Goal: Information Seeking & Learning: Check status

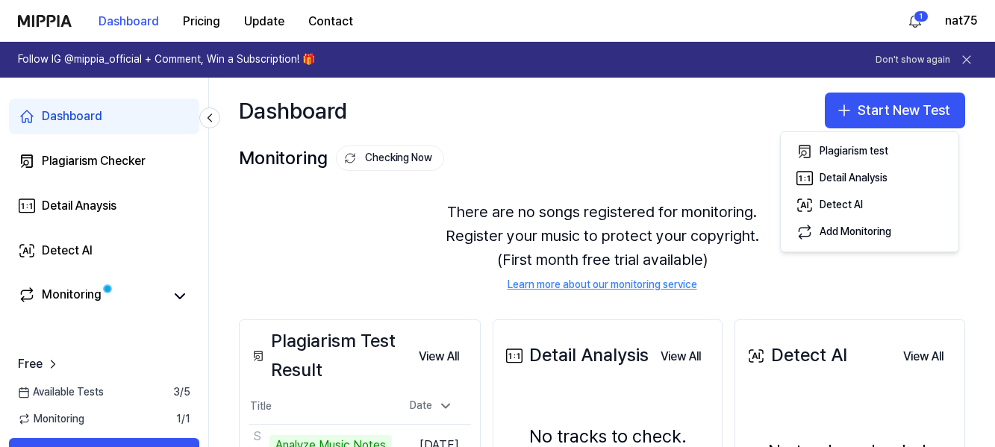
scroll to position [124, 0]
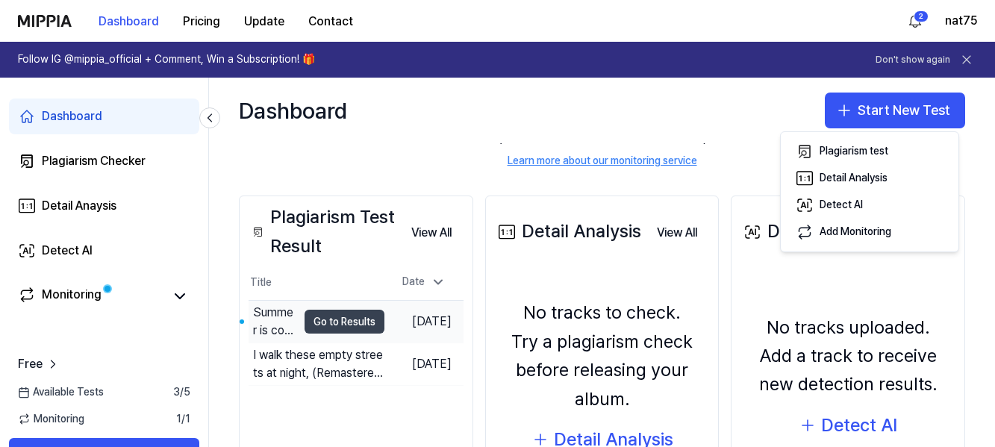
click at [335, 316] on button "Go to Results" at bounding box center [345, 322] width 80 height 24
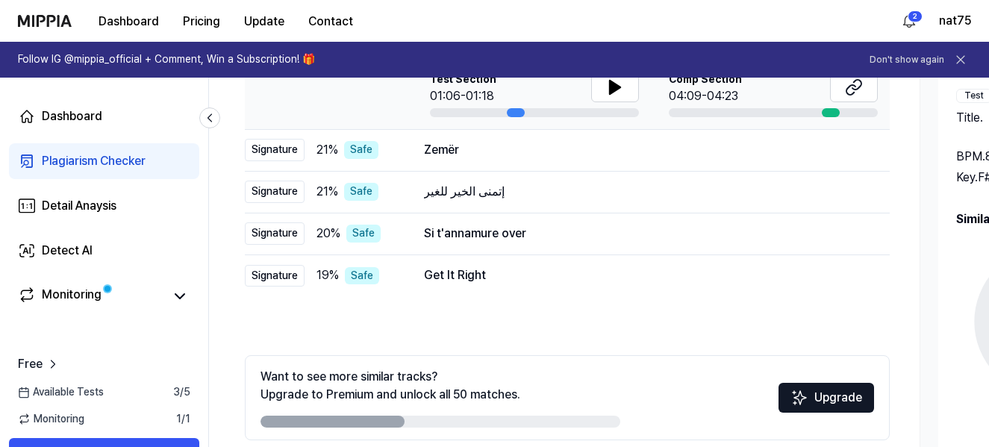
scroll to position [317, 0]
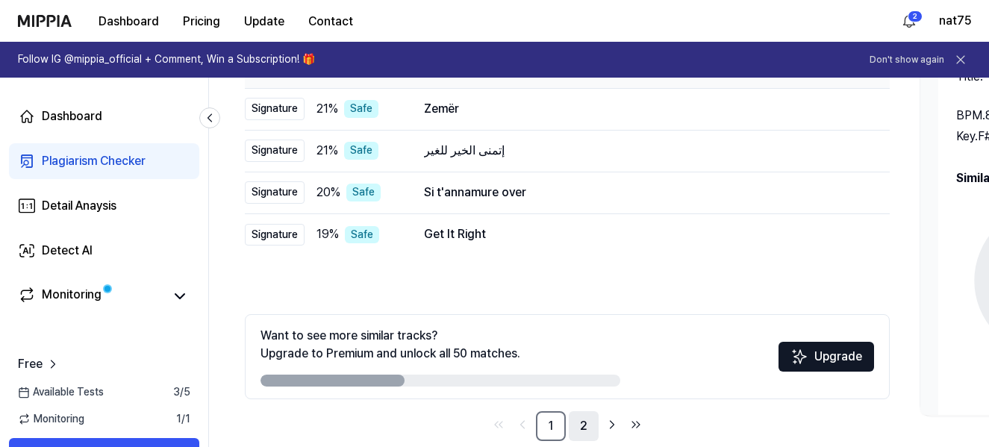
click at [582, 422] on link "2" at bounding box center [584, 426] width 30 height 30
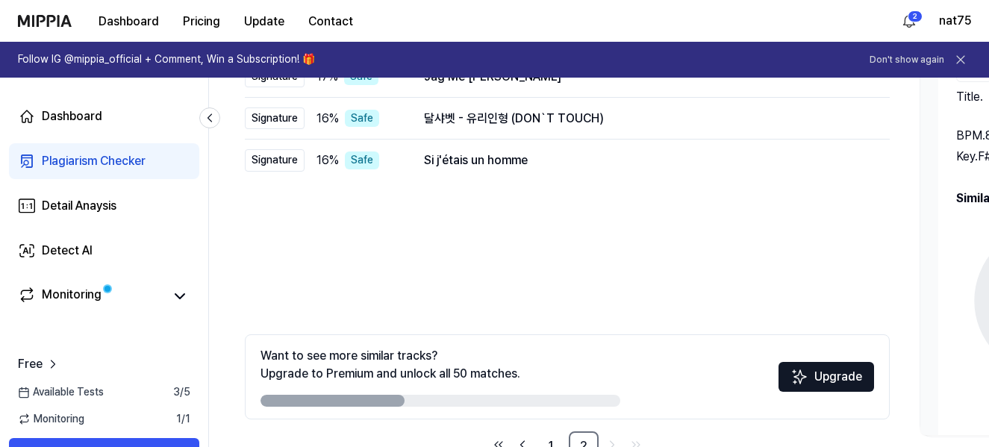
scroll to position [305, 0]
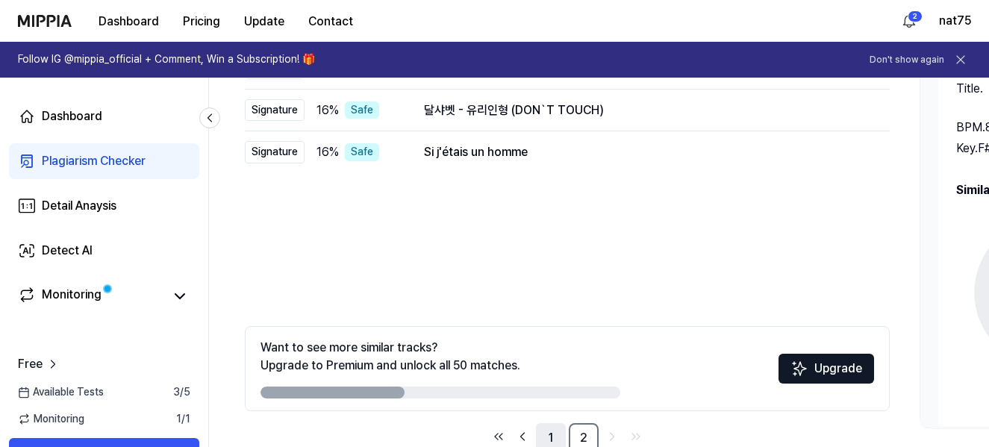
click at [554, 436] on link "1" at bounding box center [551, 438] width 30 height 30
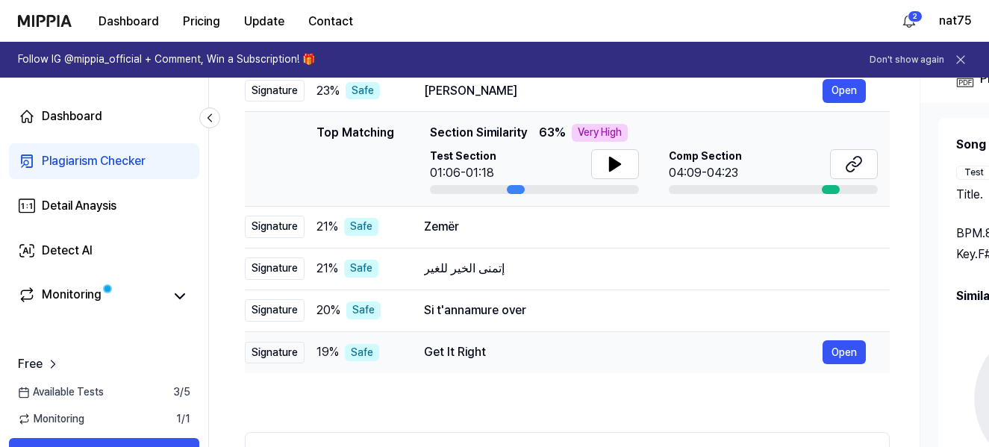
scroll to position [137, 0]
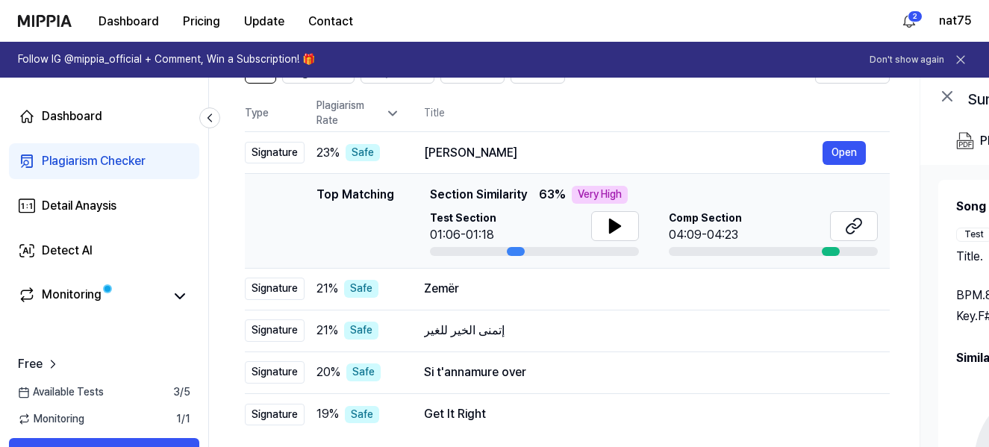
drag, startPoint x: 458, startPoint y: 189, endPoint x: 600, endPoint y: 199, distance: 142.3
click at [596, 190] on div "Top Matching Section Similarity 63 % Very High" at bounding box center [654, 195] width 448 height 18
click at [620, 227] on icon at bounding box center [615, 226] width 18 height 18
click at [481, 294] on div "Zemër" at bounding box center [623, 289] width 399 height 18
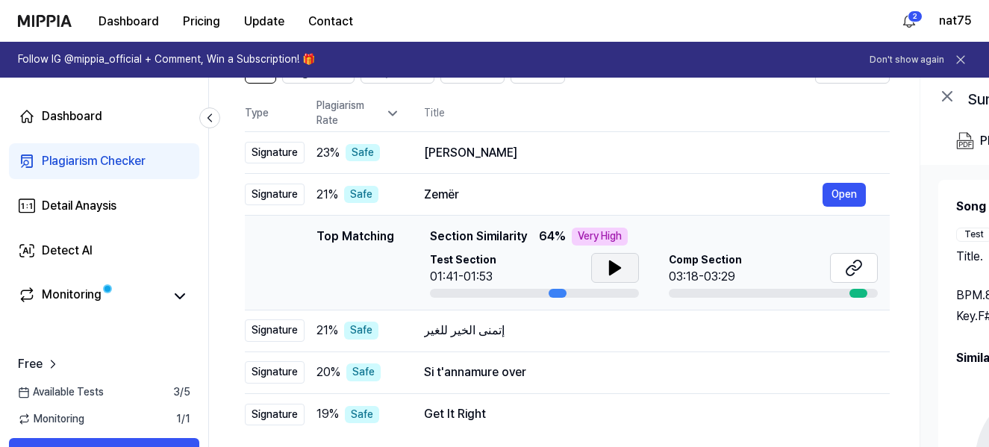
click at [612, 270] on icon at bounding box center [615, 267] width 10 height 13
click at [613, 270] on icon at bounding box center [615, 268] width 18 height 18
click at [607, 268] on icon at bounding box center [615, 268] width 18 height 18
click at [607, 267] on icon at bounding box center [615, 268] width 18 height 18
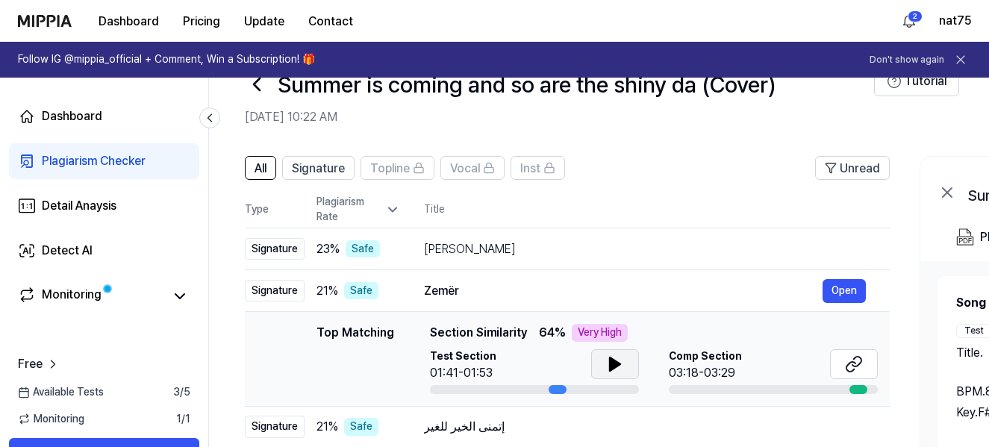
scroll to position [0, 0]
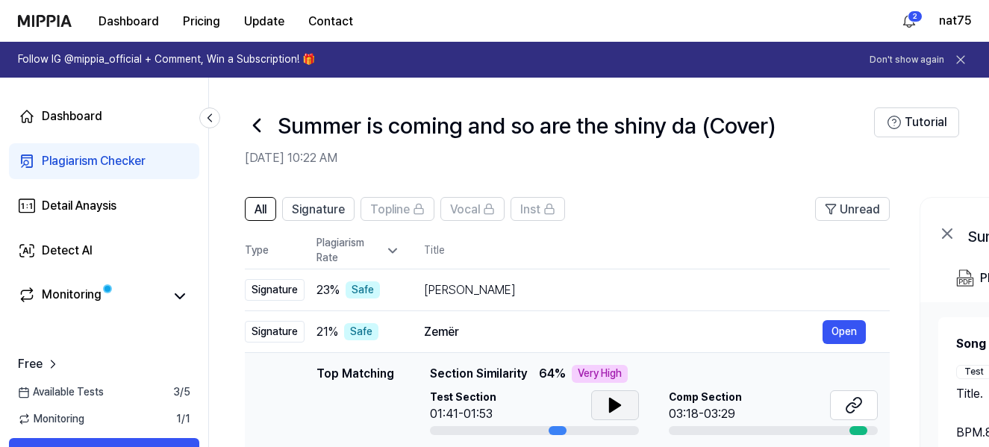
click at [382, 255] on div "Plagiarism Rate" at bounding box center [359, 250] width 84 height 29
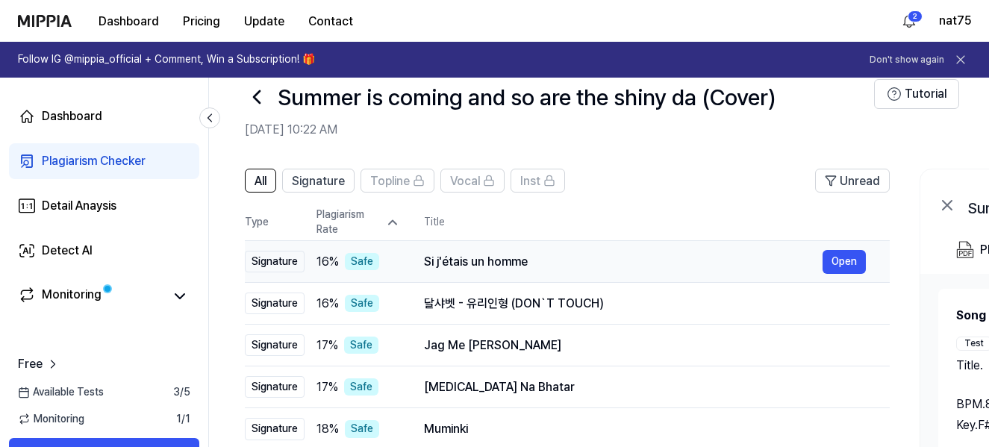
scroll to position [49, 0]
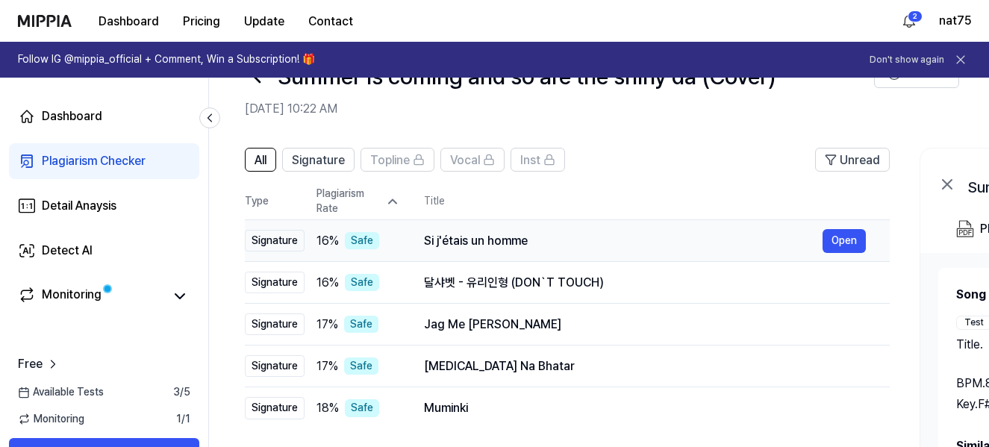
click at [483, 235] on div "Si j'étais un homme" at bounding box center [623, 241] width 399 height 18
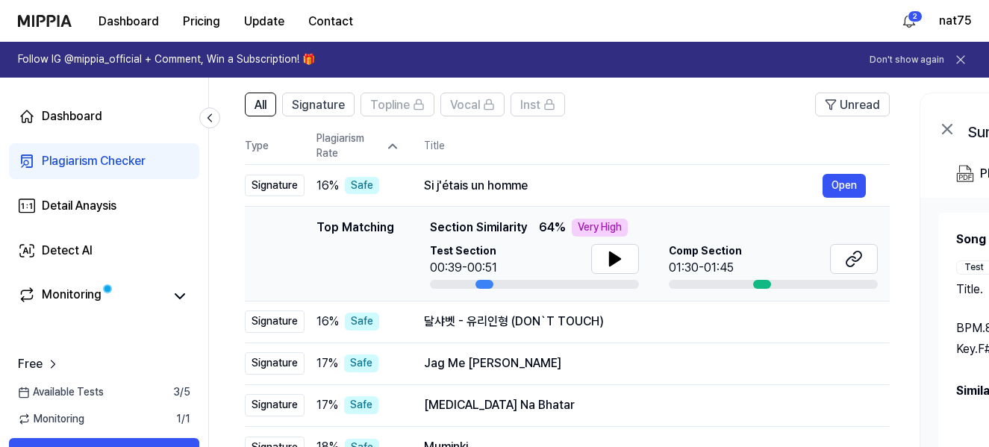
scroll to position [144, 0]
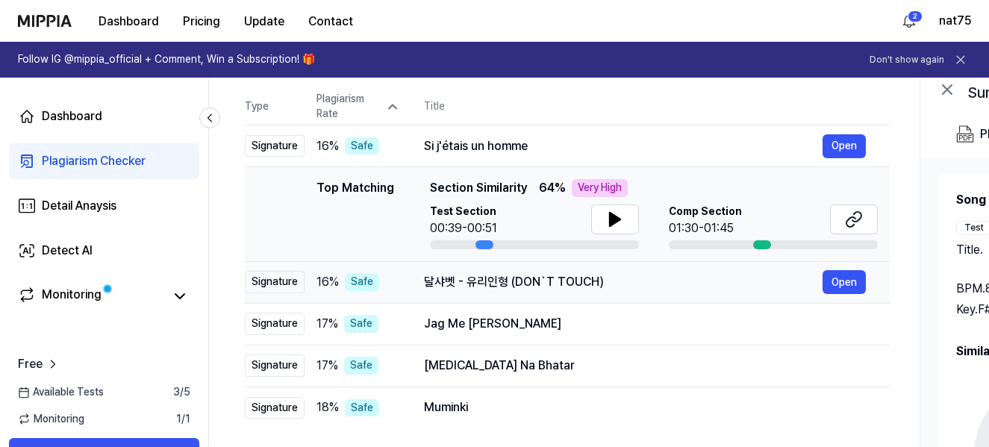
click at [585, 283] on div "달샤벳 - 유리인형 (DON`T TOUCH)" at bounding box center [623, 282] width 399 height 18
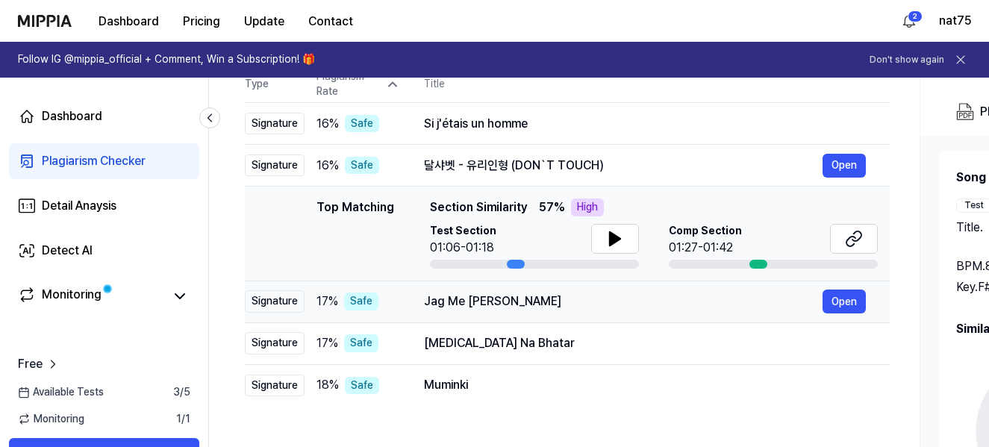
scroll to position [169, 0]
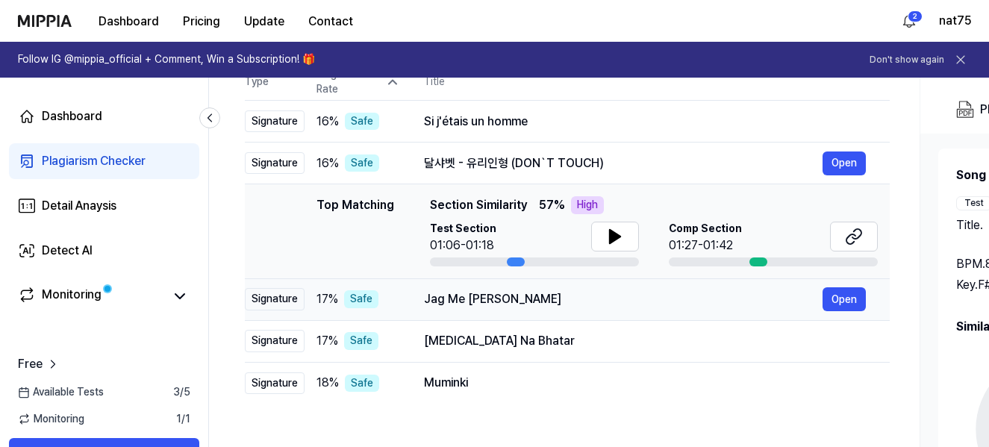
click at [542, 305] on div "Jag Me [PERSON_NAME]" at bounding box center [623, 299] width 399 height 18
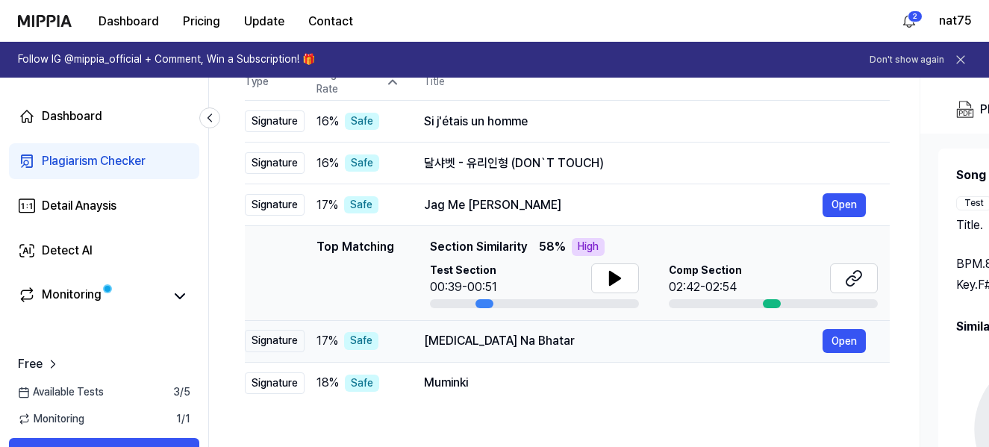
click at [502, 343] on div "[MEDICAL_DATA] Na Bhatar" at bounding box center [623, 341] width 399 height 18
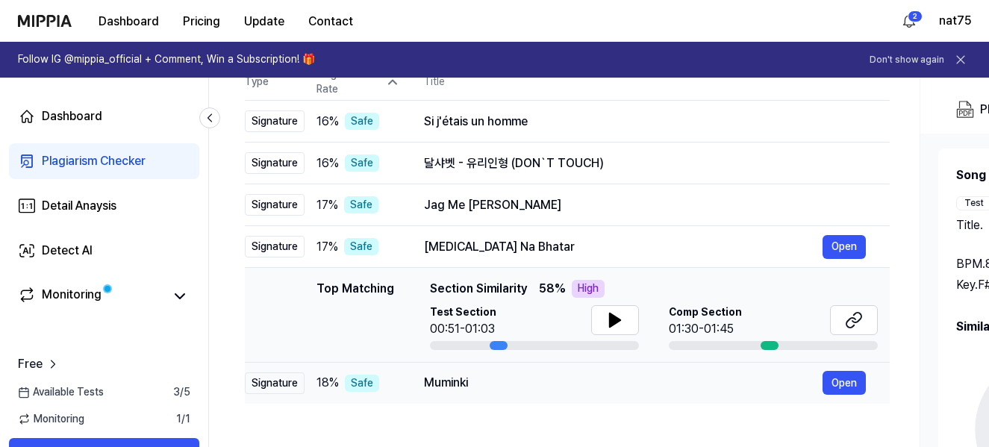
click at [461, 388] on div "Muminki" at bounding box center [623, 383] width 399 height 18
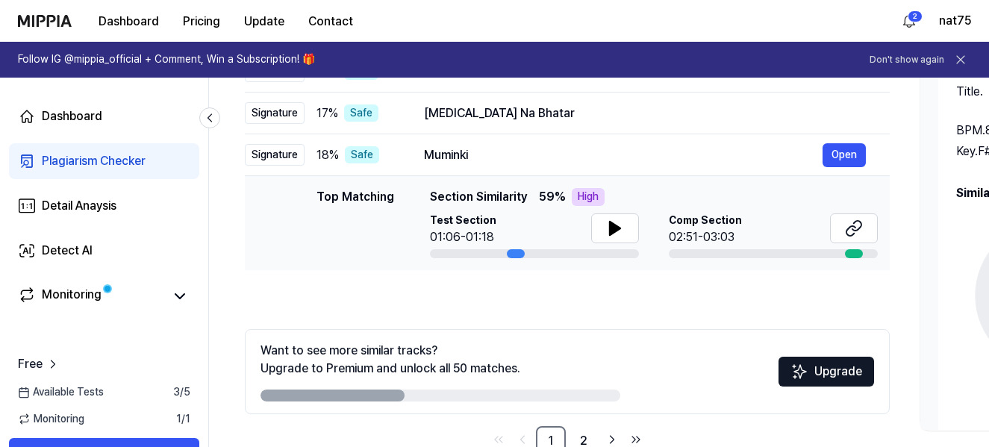
scroll to position [304, 0]
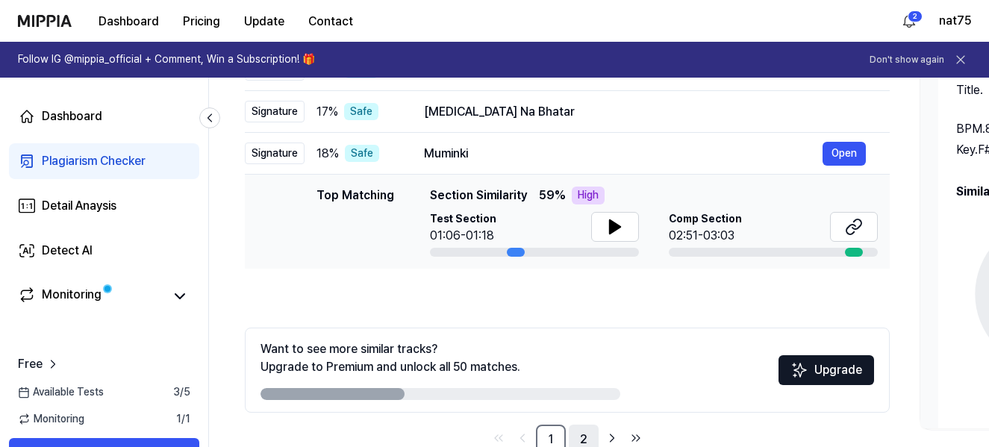
click at [575, 437] on link "2" at bounding box center [584, 440] width 30 height 30
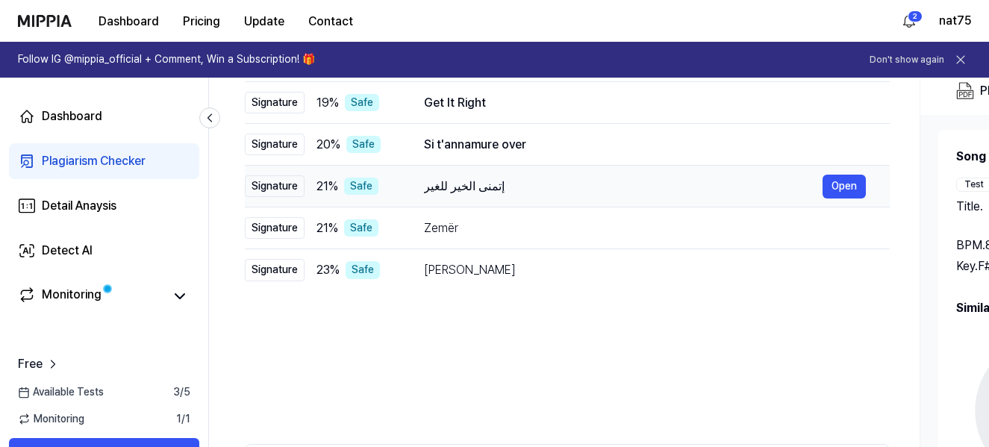
scroll to position [157, 0]
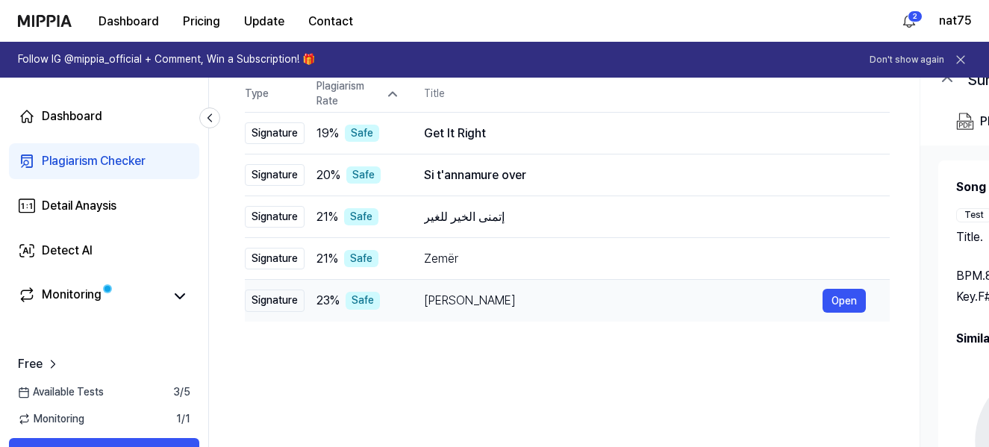
click at [506, 303] on div "[PERSON_NAME]" at bounding box center [623, 301] width 399 height 18
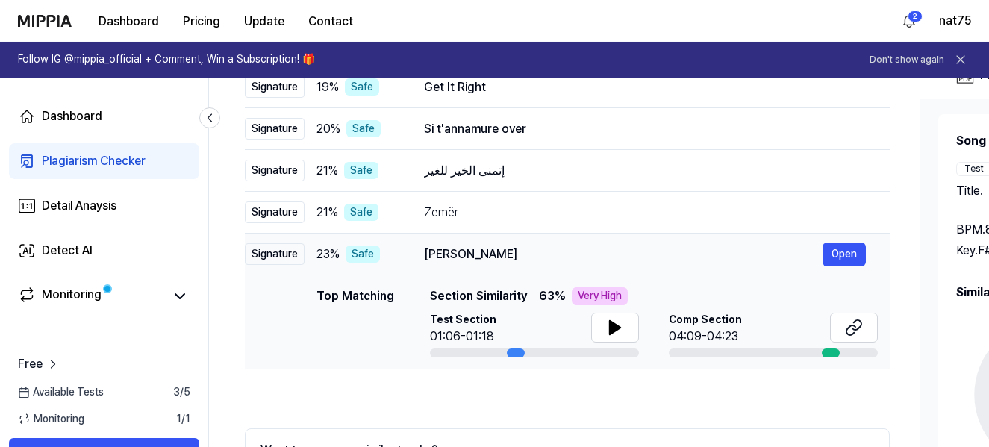
scroll to position [207, 0]
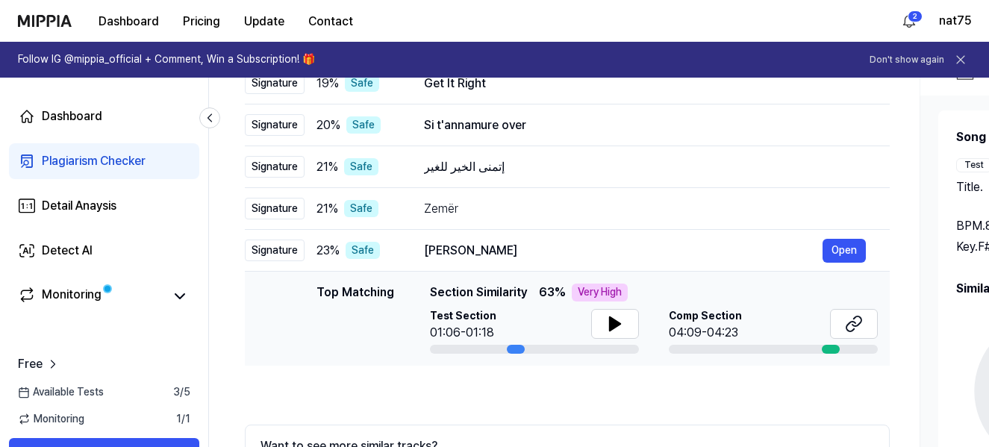
drag, startPoint x: 852, startPoint y: 326, endPoint x: 818, endPoint y: 333, distance: 35.0
click at [852, 326] on icon at bounding box center [854, 324] width 18 height 18
click at [472, 170] on div "إتمنى الخير للغير" at bounding box center [623, 167] width 399 height 18
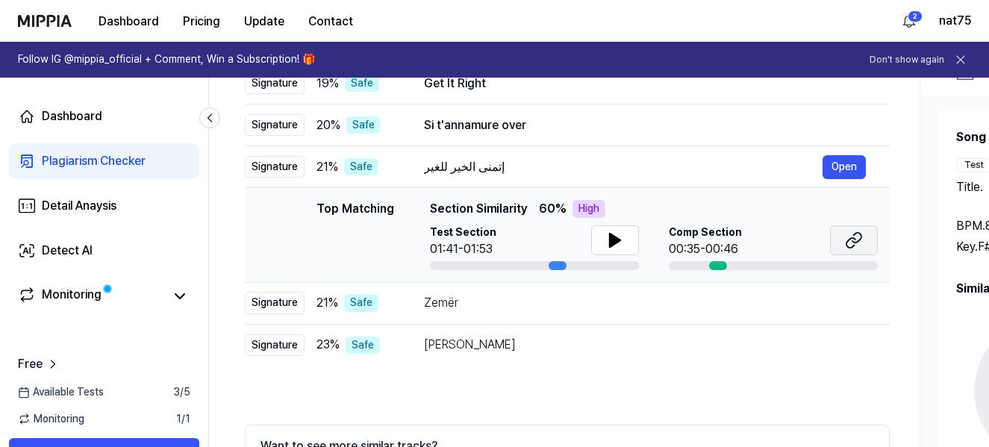
click at [848, 247] on icon at bounding box center [851, 243] width 9 height 10
click at [610, 239] on icon at bounding box center [615, 240] width 10 height 13
click at [608, 239] on icon at bounding box center [615, 240] width 18 height 18
click at [484, 125] on div "Si t'annamure over" at bounding box center [623, 125] width 399 height 18
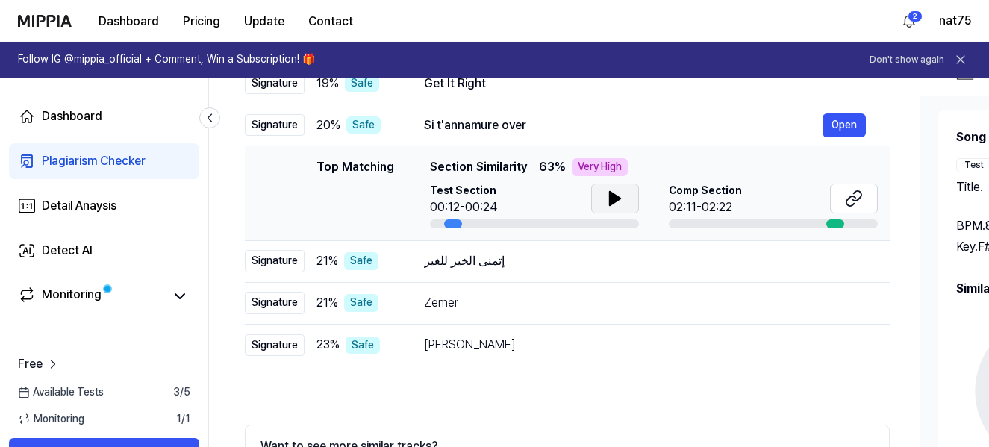
click at [614, 199] on icon at bounding box center [615, 198] width 10 height 13
click at [614, 199] on icon at bounding box center [615, 199] width 18 height 18
click at [854, 201] on icon at bounding box center [857, 196] width 9 height 10
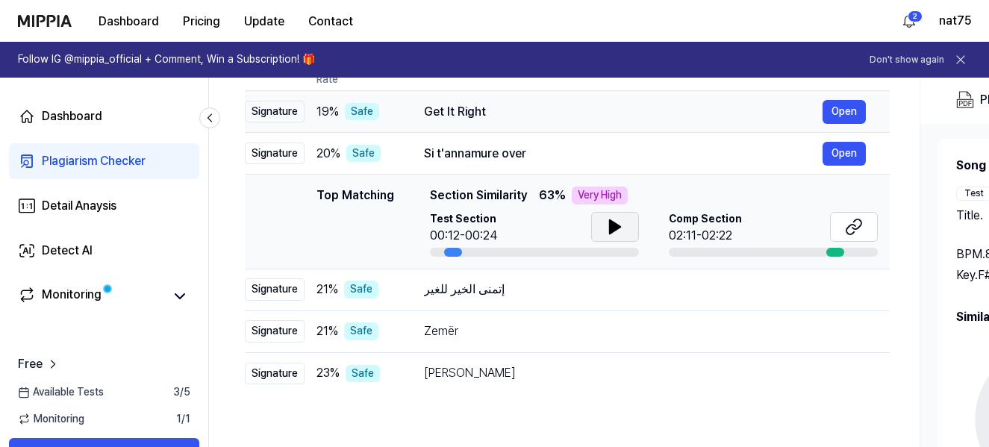
scroll to position [150, 0]
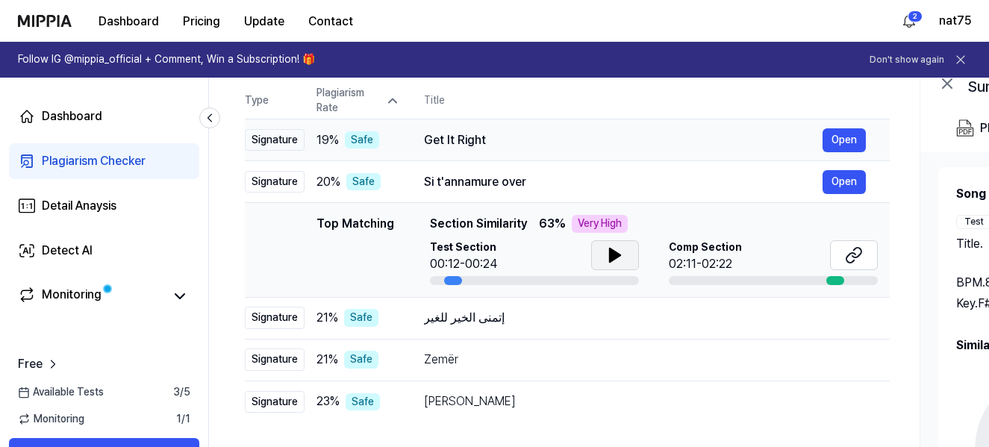
click at [470, 138] on div "Get It Right" at bounding box center [623, 140] width 399 height 18
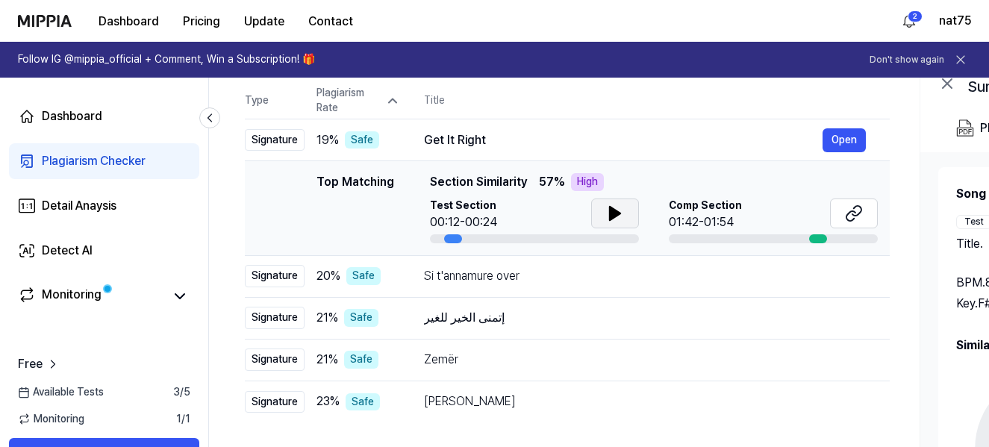
click at [610, 214] on icon at bounding box center [615, 213] width 10 height 13
click at [611, 214] on icon at bounding box center [612, 214] width 3 height 12
click at [865, 214] on button at bounding box center [854, 214] width 48 height 30
click at [615, 217] on icon at bounding box center [615, 214] width 18 height 18
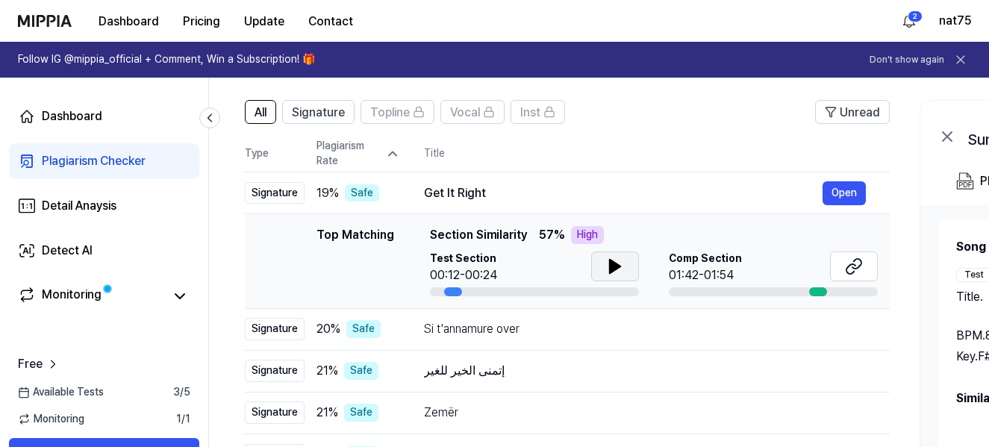
scroll to position [96, 0]
click at [474, 192] on div "Get It Right" at bounding box center [623, 194] width 399 height 18
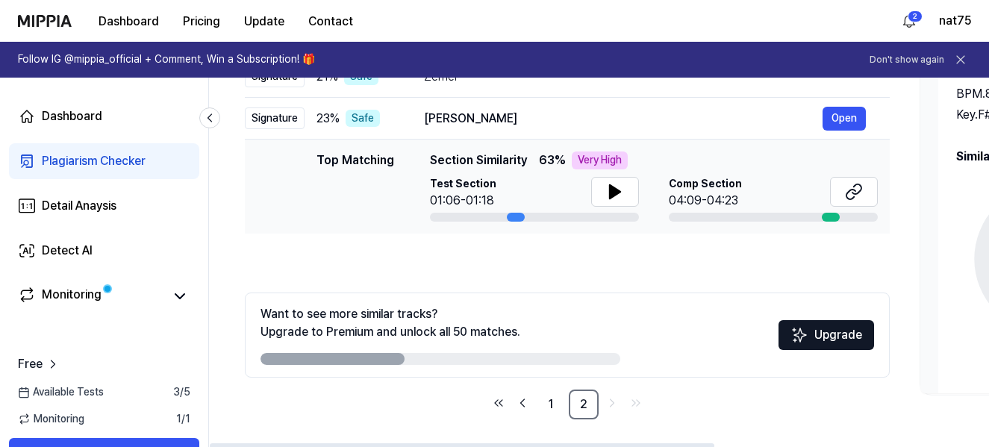
scroll to position [341, 0]
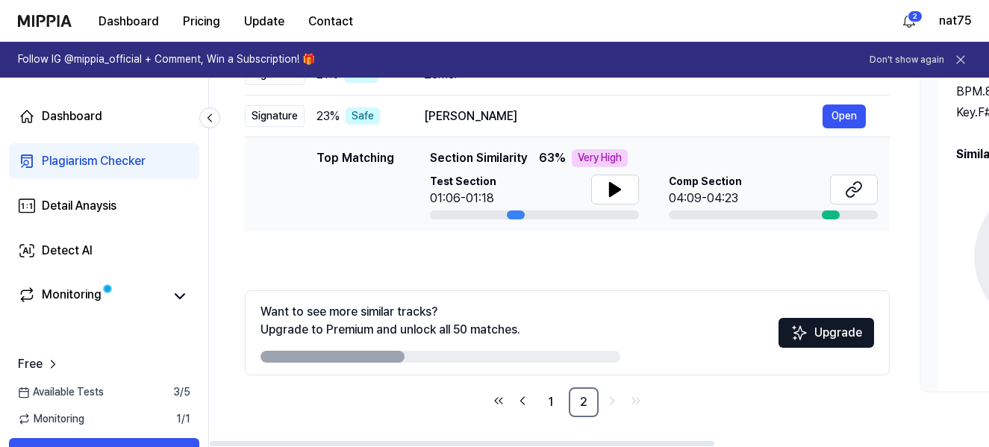
drag, startPoint x: 558, startPoint y: 399, endPoint x: 567, endPoint y: 385, distance: 17.4
click at [558, 399] on link "1" at bounding box center [551, 403] width 30 height 30
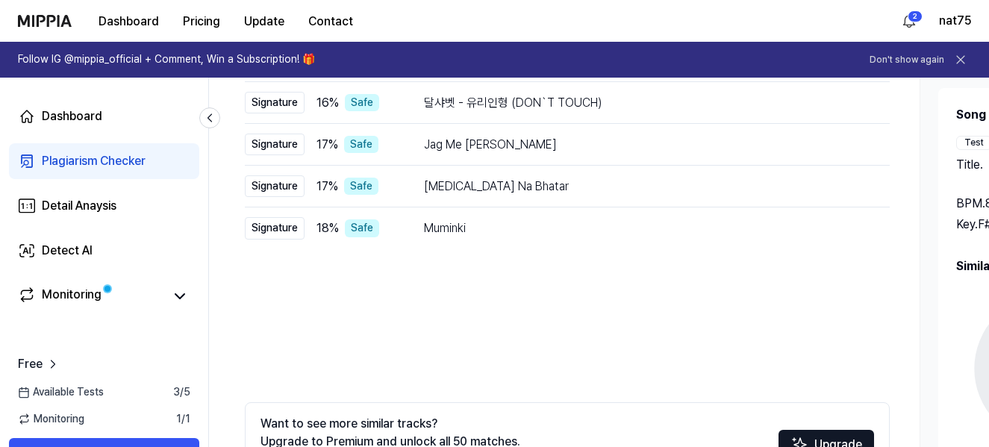
scroll to position [228, 0]
click at [467, 223] on div "Muminki" at bounding box center [623, 229] width 399 height 18
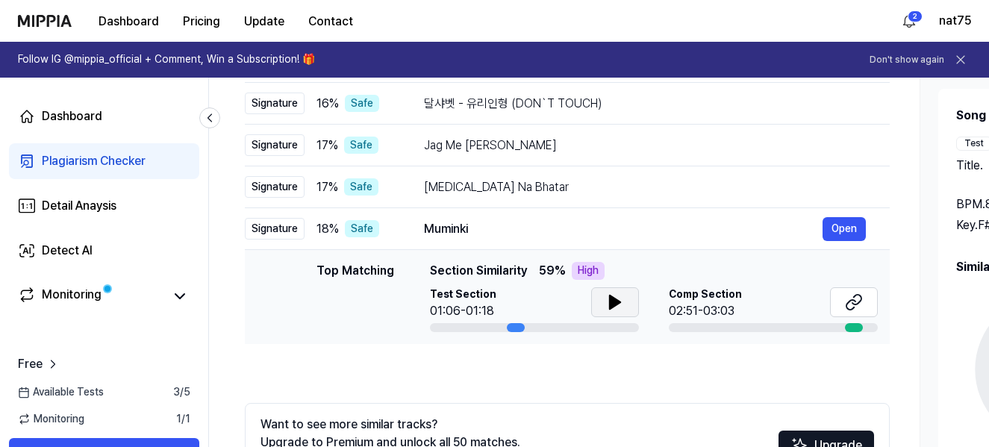
click at [617, 305] on icon at bounding box center [615, 302] width 18 height 18
click at [617, 305] on icon at bounding box center [618, 302] width 3 height 12
click at [478, 191] on div "[MEDICAL_DATA] Na Bhatar" at bounding box center [623, 187] width 399 height 18
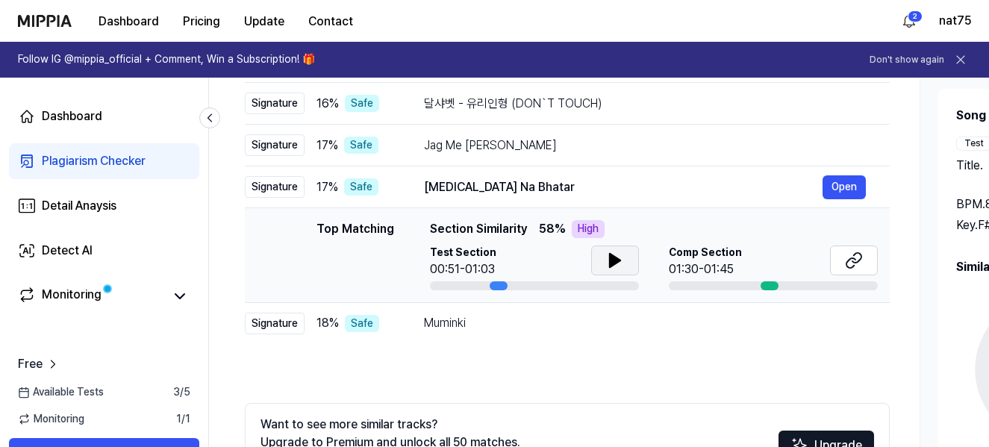
click at [612, 260] on icon at bounding box center [615, 260] width 10 height 13
click at [612, 260] on icon at bounding box center [612, 261] width 3 height 12
click at [520, 141] on div "Jag Me [PERSON_NAME]" at bounding box center [623, 146] width 399 height 18
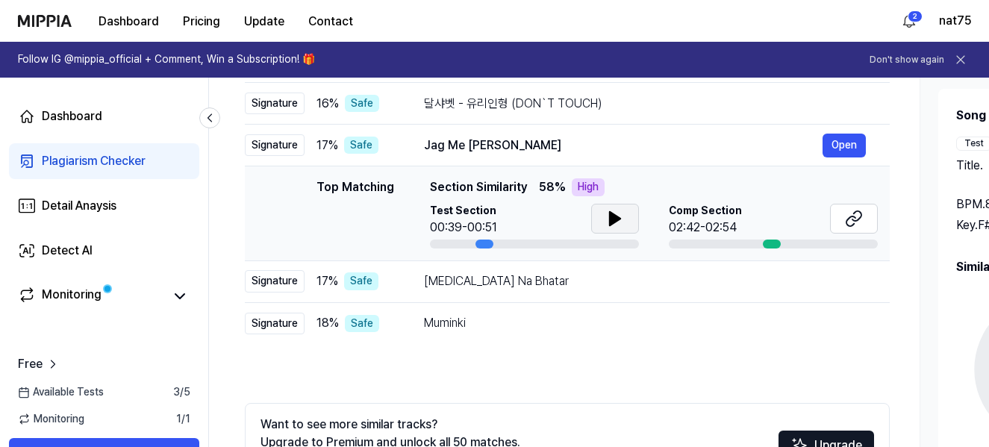
click at [617, 227] on icon at bounding box center [615, 219] width 18 height 18
click at [585, 101] on div "달샤벳 - 유리인형 (DON`T TOUCH)" at bounding box center [623, 104] width 399 height 18
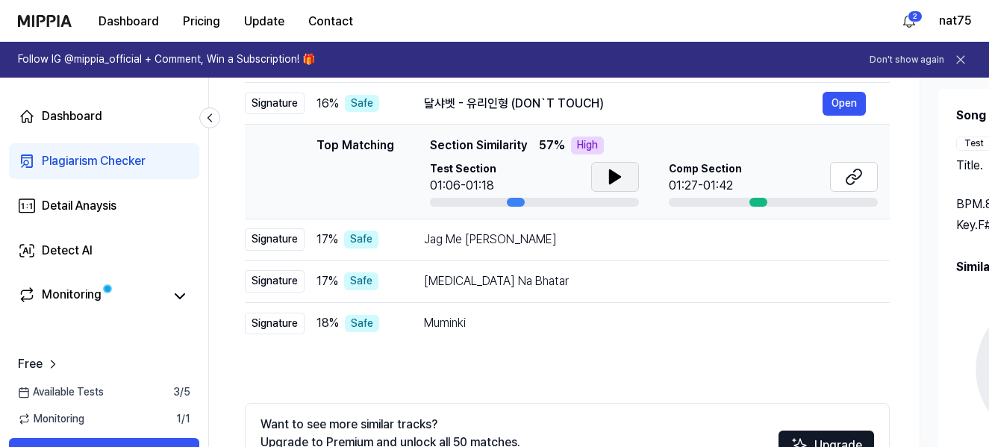
click at [615, 181] on icon at bounding box center [615, 177] width 18 height 18
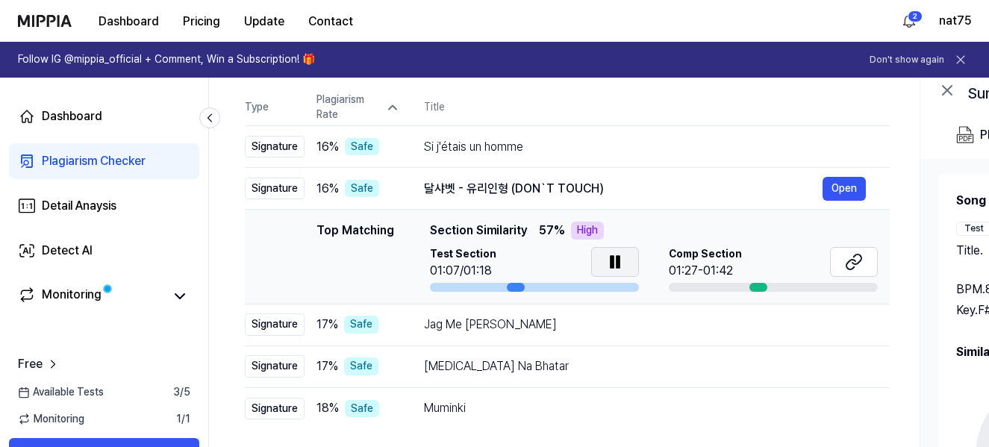
scroll to position [142, 0]
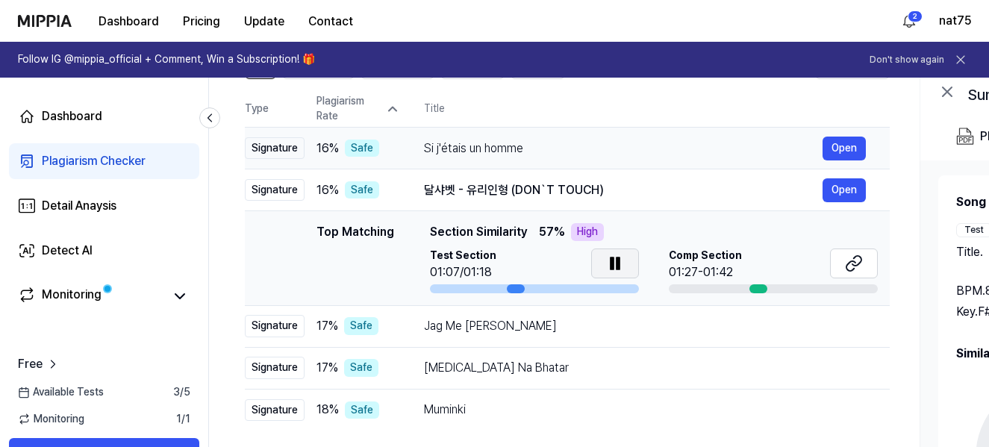
click at [513, 155] on div "Si j'étais un homme" at bounding box center [623, 149] width 399 height 18
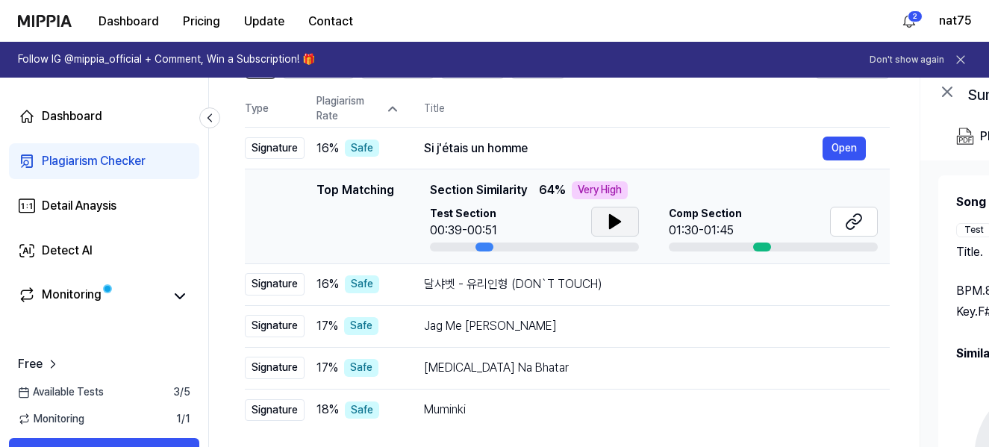
click at [623, 221] on button at bounding box center [615, 222] width 48 height 30
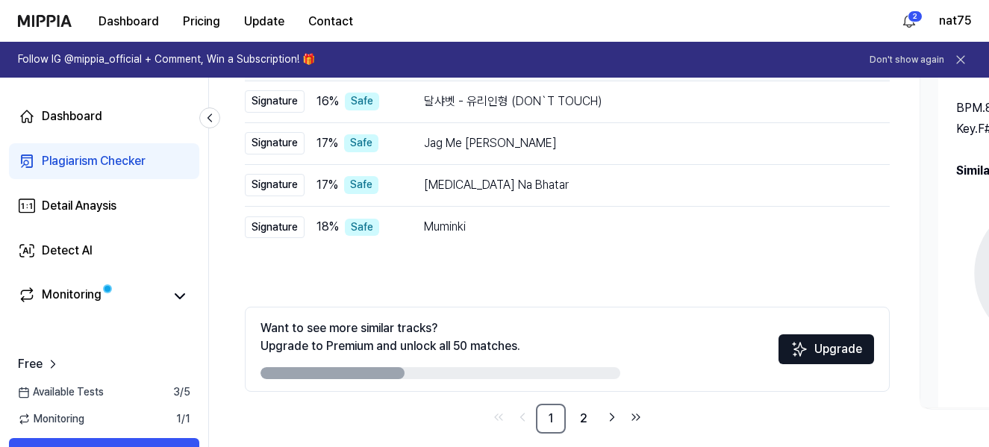
scroll to position [341, 0]
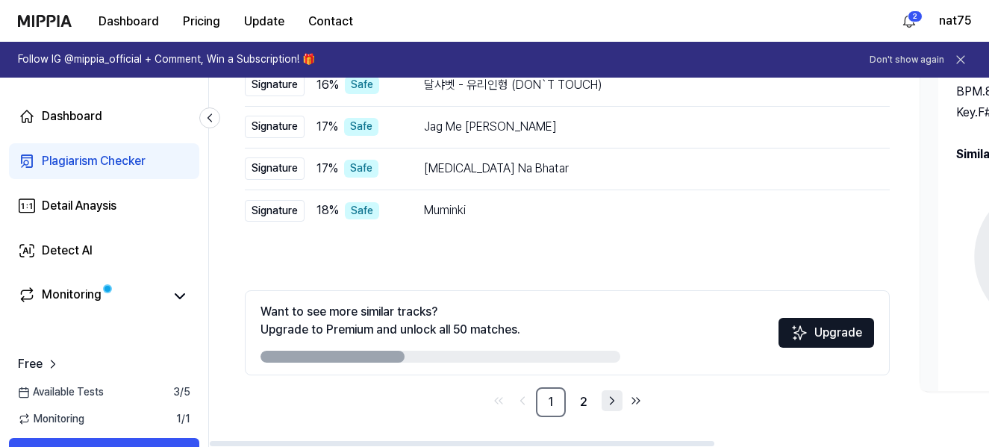
click at [618, 405] on icon "Go to next page" at bounding box center [612, 401] width 15 height 18
